Goal: Communication & Community: Answer question/provide support

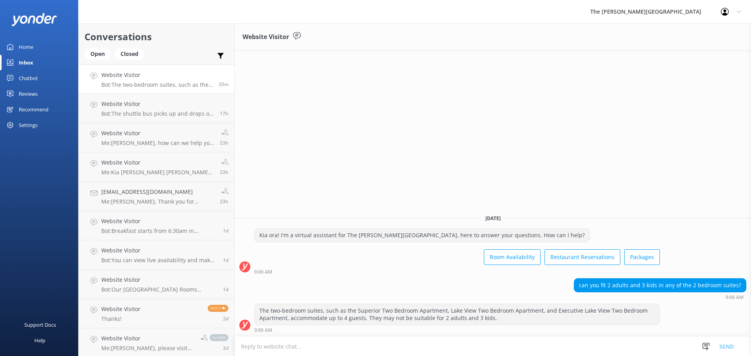
click at [386, 343] on textarea at bounding box center [493, 346] width 516 height 19
click at [739, 13] on icon at bounding box center [738, 11] width 5 height 5
click at [738, 11] on icon at bounding box center [738, 11] width 5 height 5
click at [563, 34] on div "Website Visitor" at bounding box center [493, 36] width 516 height 27
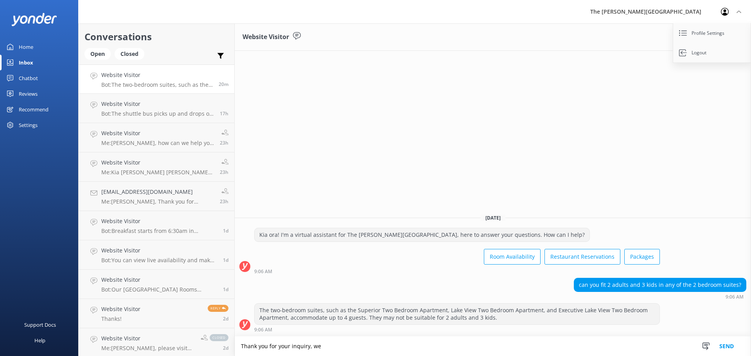
click at [332, 350] on textarea "Thank you for your inquiry, we" at bounding box center [493, 347] width 516 height 20
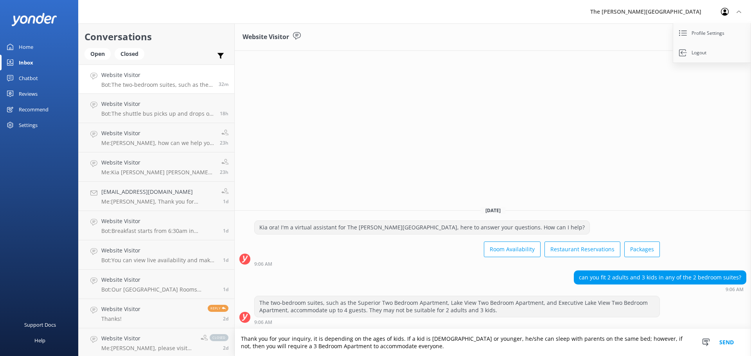
type textarea "Thank you for your inquiry, it is depending on the ages of kids. If a kid is [D…"
click at [734, 342] on button "Send" at bounding box center [726, 342] width 29 height 27
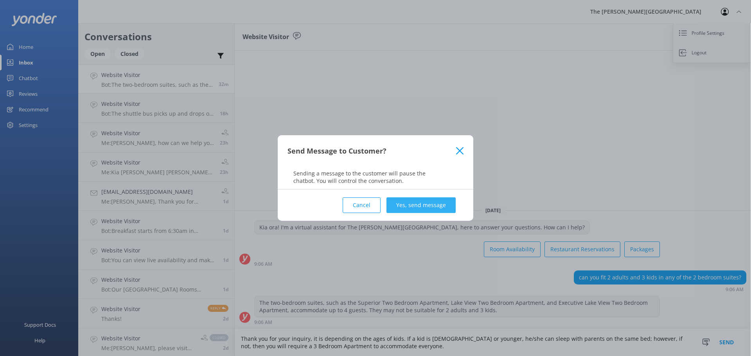
click at [436, 205] on button "Yes, send message" at bounding box center [420, 206] width 69 height 16
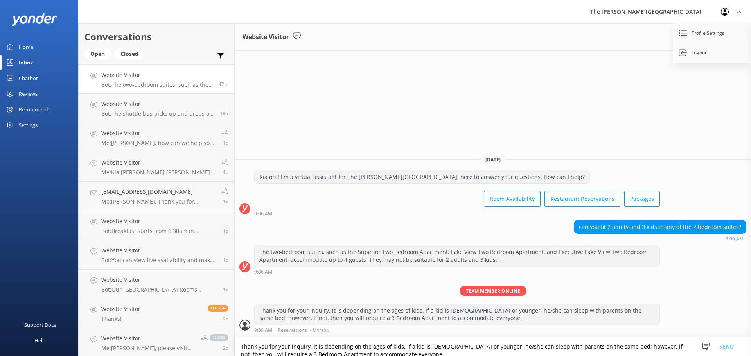
click at [154, 79] on h4 "Website Visitor" at bounding box center [156, 75] width 111 height 9
click at [154, 102] on h4 "Website Visitor" at bounding box center [157, 104] width 113 height 9
